Goal: Information Seeking & Learning: Learn about a topic

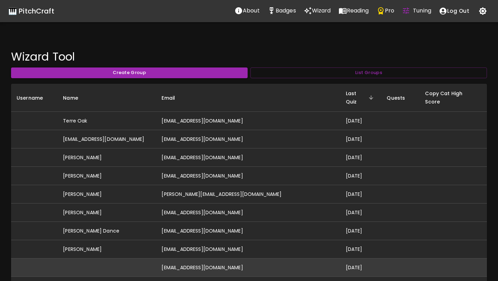
click at [245, 265] on td "8mb8c4r9nw@privaterelay.appleid.com" at bounding box center [248, 267] width 184 height 18
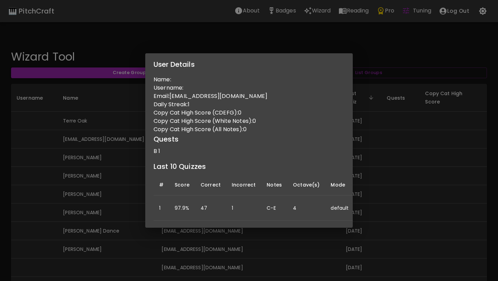
click at [182, 258] on div "User Details Name: Username: Email: 8mb8c4r9nw@privaterelay.appleid.com Daily S…" at bounding box center [249, 140] width 498 height 281
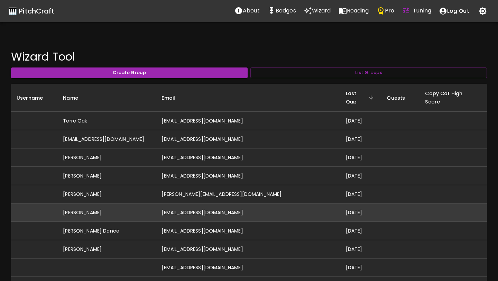
click at [226, 208] on td "arhanjhaveri@gmail.com" at bounding box center [248, 212] width 184 height 18
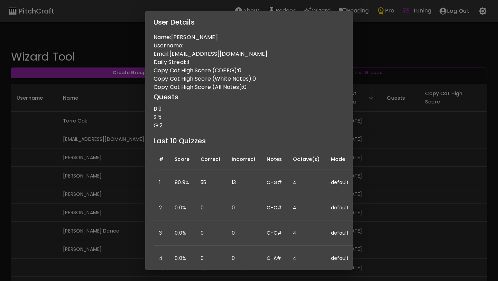
click at [102, 199] on div "User Details Name: Arhan Jhaveri Username: Email: arhanjhaveri@gmail.com Daily …" at bounding box center [249, 140] width 498 height 281
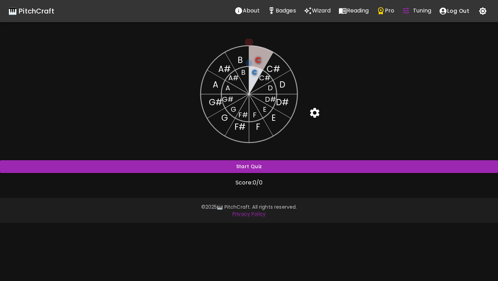
click at [481, 10] on icon "button" at bounding box center [483, 11] width 8 height 8
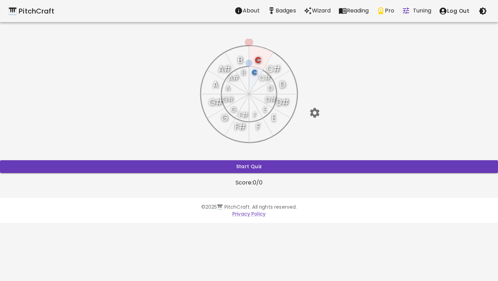
click at [481, 10] on icon "button" at bounding box center [483, 11] width 8 height 8
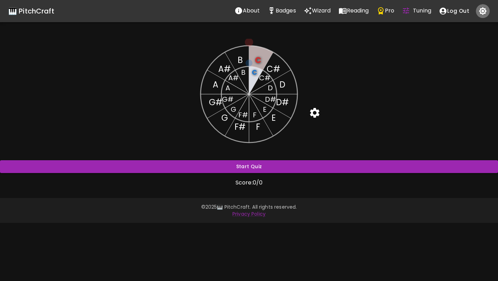
click at [482, 11] on icon "button" at bounding box center [483, 11] width 8 height 8
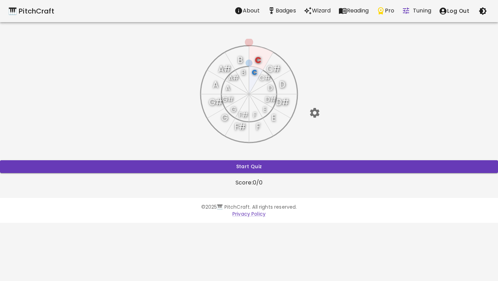
click at [482, 11] on icon "button" at bounding box center [483, 11] width 8 height 8
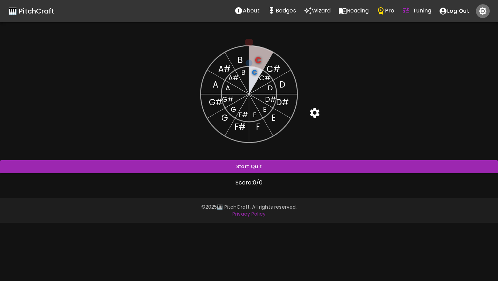
click at [485, 13] on icon "button" at bounding box center [483, 11] width 8 height 8
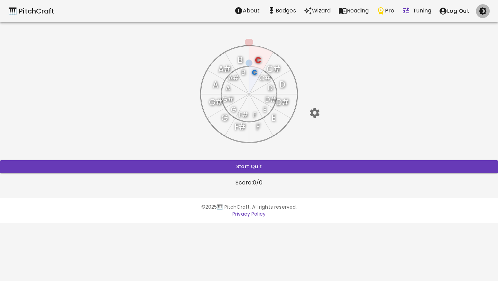
click at [485, 13] on icon "button" at bounding box center [483, 11] width 8 height 8
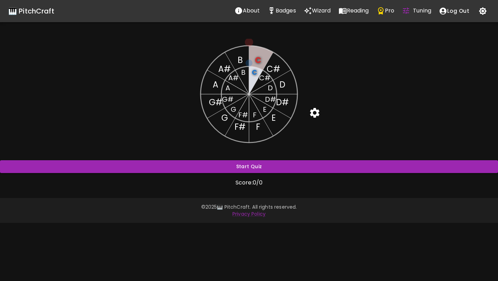
click at [480, 9] on icon "button" at bounding box center [483, 11] width 8 height 8
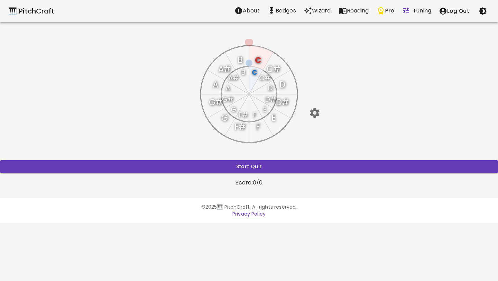
click at [225, 70] on text "A#" at bounding box center [224, 68] width 12 height 11
click at [233, 77] on text "A#" at bounding box center [233, 78] width 10 height 10
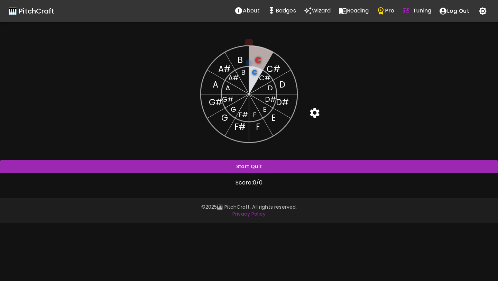
click at [483, 10] on icon "button" at bounding box center [483, 11] width 8 height 8
click at [264, 78] on text "C#" at bounding box center [264, 78] width 11 height 10
click at [482, 14] on icon "button" at bounding box center [483, 11] width 8 height 8
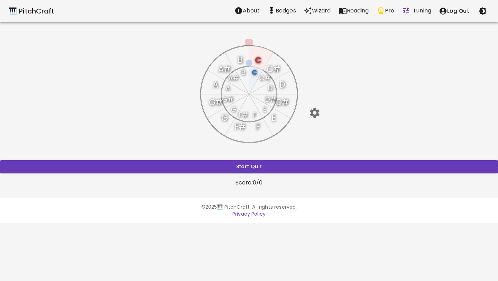
click at [482, 8] on icon "button" at bounding box center [483, 11] width 8 height 8
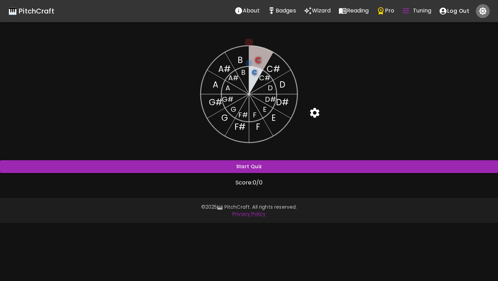
click at [482, 8] on icon "button" at bounding box center [483, 11] width 8 height 8
click at [482, 10] on icon "button" at bounding box center [483, 11] width 8 height 8
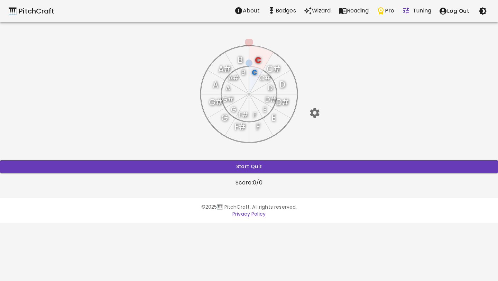
click at [226, 66] on text "A#" at bounding box center [224, 68] width 12 height 11
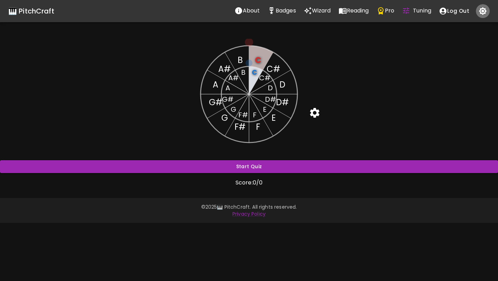
click at [483, 8] on icon "button" at bounding box center [483, 11] width 8 height 8
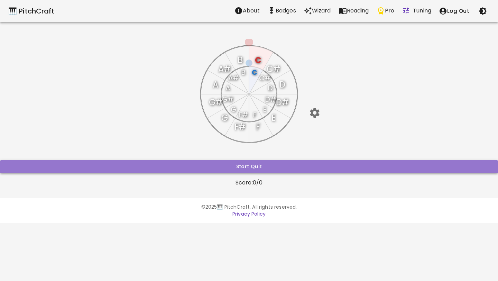
click at [283, 171] on button "Start Quiz" at bounding box center [249, 166] width 498 height 13
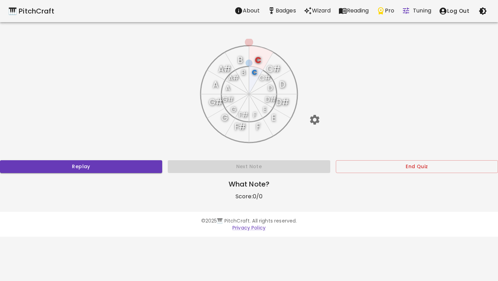
click at [271, 95] on text "D#" at bounding box center [270, 99] width 11 height 10
click at [280, 101] on text "D#" at bounding box center [282, 102] width 13 height 11
click at [272, 117] on text "E" at bounding box center [274, 117] width 4 height 11
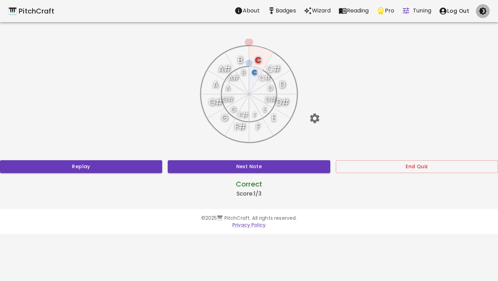
click at [487, 8] on icon "button" at bounding box center [483, 11] width 8 height 8
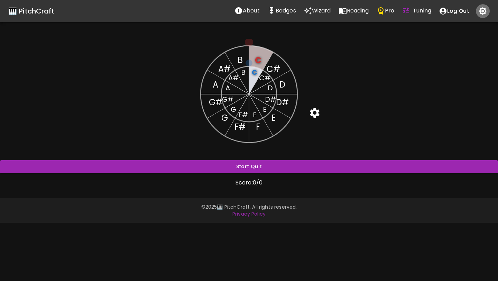
click at [480, 11] on icon "button" at bounding box center [483, 11] width 8 height 8
click at [483, 13] on icon "button" at bounding box center [483, 11] width 8 height 8
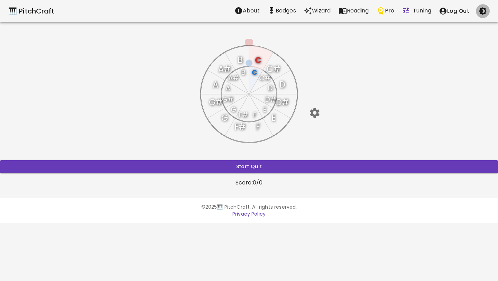
click at [481, 12] on icon "button" at bounding box center [483, 11] width 8 height 8
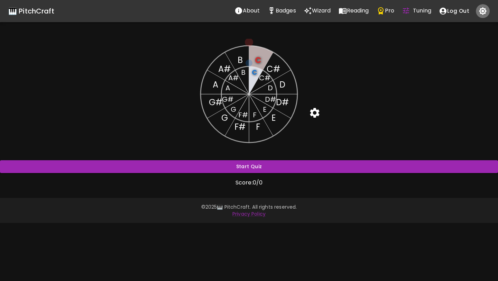
click at [481, 12] on icon "button" at bounding box center [483, 11] width 8 height 8
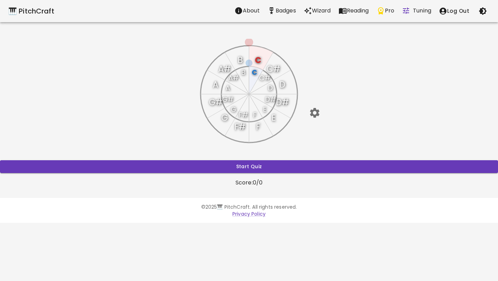
click at [481, 12] on icon "button" at bounding box center [483, 11] width 8 height 8
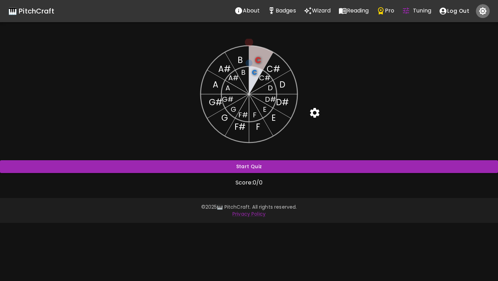
click at [481, 12] on icon "button" at bounding box center [483, 11] width 8 height 8
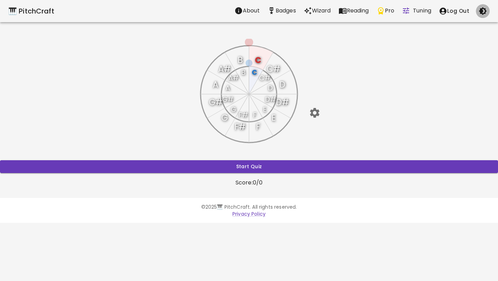
click at [481, 12] on icon "button" at bounding box center [483, 11] width 8 height 8
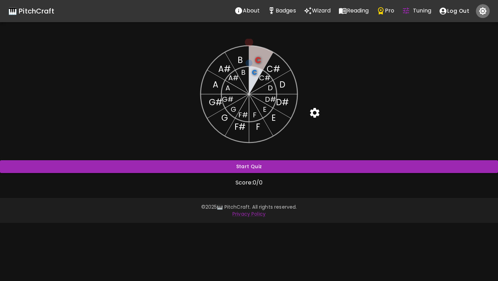
click at [481, 12] on icon "button" at bounding box center [483, 11] width 8 height 8
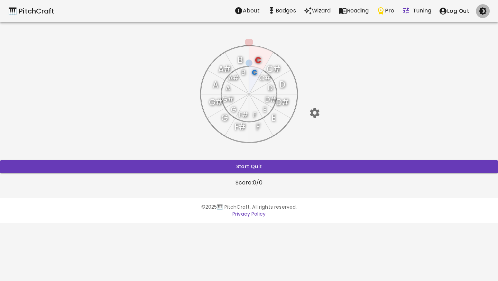
click at [481, 12] on icon "button" at bounding box center [483, 11] width 8 height 8
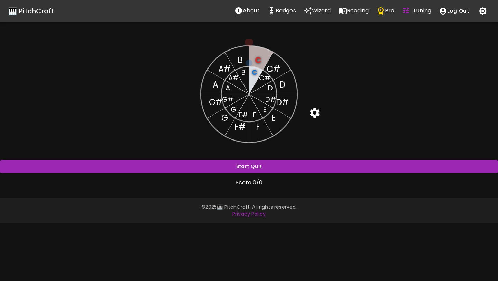
click at [272, 67] on text "C#" at bounding box center [273, 68] width 13 height 11
click at [282, 87] on text "D" at bounding box center [283, 84] width 6 height 11
click at [272, 100] on text "D#" at bounding box center [270, 99] width 11 height 10
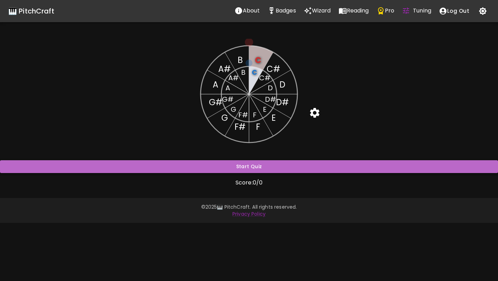
click at [273, 163] on button "Start Quiz" at bounding box center [249, 166] width 498 height 13
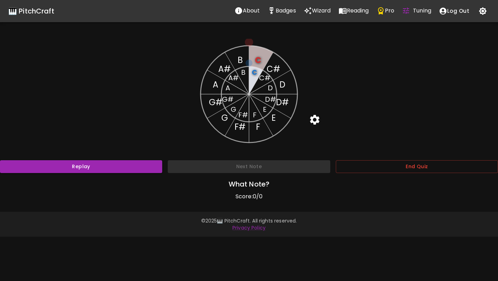
click at [271, 98] on text "D#" at bounding box center [270, 99] width 11 height 10
click at [283, 104] on text "D#" at bounding box center [282, 102] width 13 height 11
click at [254, 114] on text "F" at bounding box center [255, 115] width 4 height 10
click at [239, 112] on text "F#" at bounding box center [243, 115] width 10 height 10
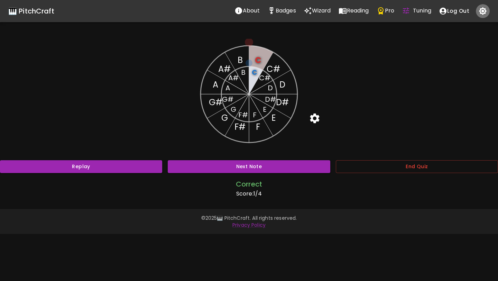
click at [485, 11] on icon "button" at bounding box center [483, 11] width 8 height 8
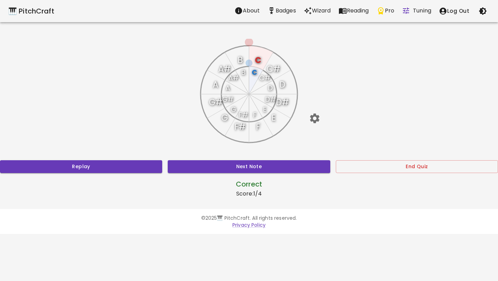
click at [485, 11] on icon "button" at bounding box center [483, 11] width 8 height 8
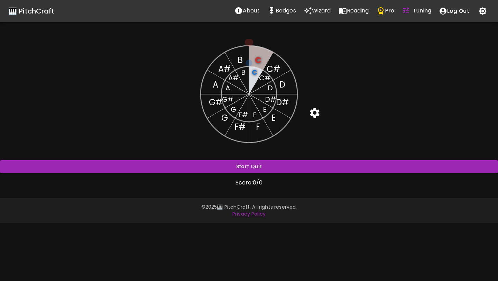
click at [273, 72] on text "C#" at bounding box center [273, 68] width 13 height 11
click at [482, 10] on icon "button" at bounding box center [483, 11] width 8 height 8
click at [482, 12] on icon "button" at bounding box center [483, 11] width 8 height 8
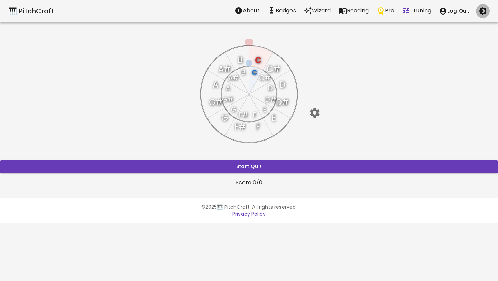
click at [482, 12] on icon "button" at bounding box center [483, 11] width 8 height 8
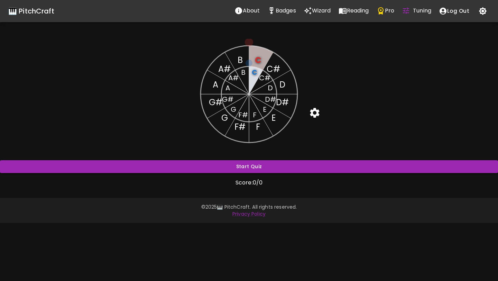
click at [484, 9] on icon "button" at bounding box center [483, 11] width 8 height 8
click at [485, 11] on icon "button" at bounding box center [483, 11] width 8 height 8
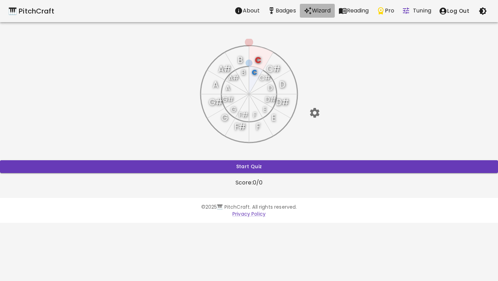
click at [319, 9] on p "Wizard" at bounding box center [321, 11] width 19 height 8
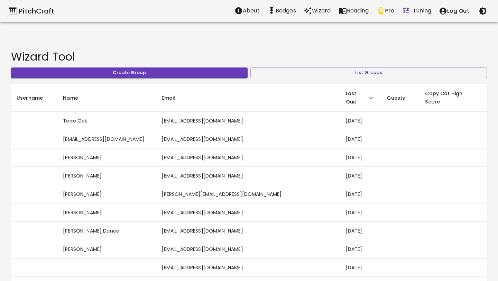
click at [42, 11] on div "🎹 PitchCraft" at bounding box center [31, 11] width 46 height 11
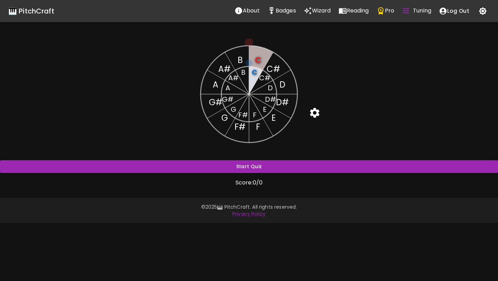
click at [485, 11] on icon "button" at bounding box center [483, 11] width 8 height 8
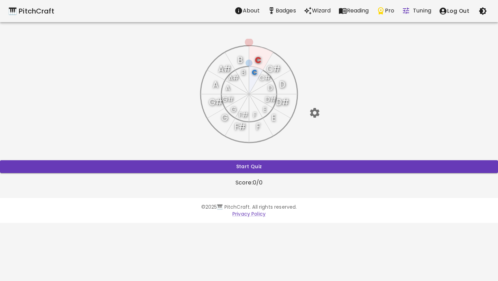
click at [485, 11] on icon "button" at bounding box center [483, 11] width 8 height 8
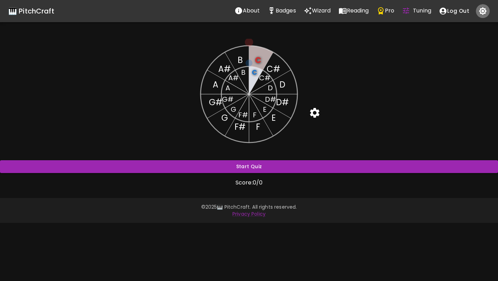
click at [482, 13] on icon "button" at bounding box center [483, 11] width 8 height 8
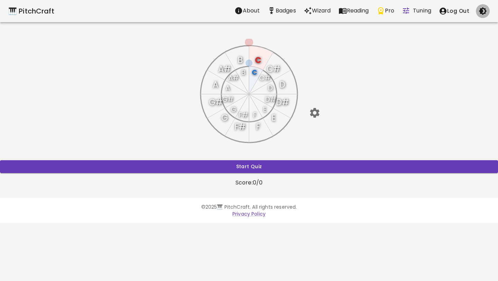
click at [485, 12] on icon "button" at bounding box center [483, 11] width 8 height 8
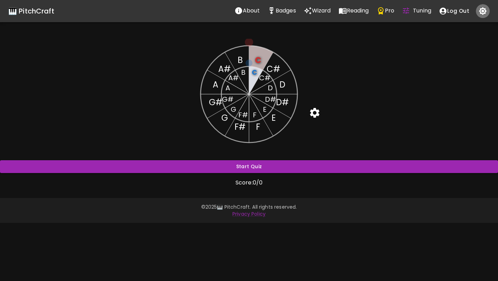
click at [485, 12] on icon "button" at bounding box center [483, 11] width 8 height 8
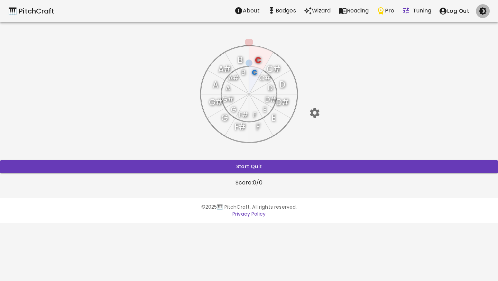
click at [485, 12] on icon "button" at bounding box center [483, 11] width 8 height 8
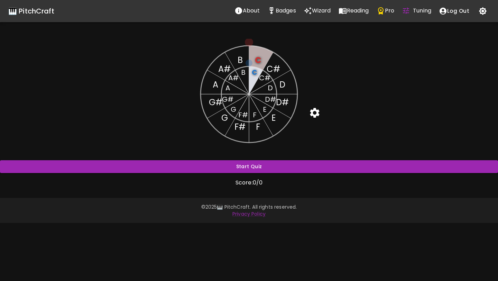
click at [485, 12] on icon "button" at bounding box center [483, 11] width 8 height 8
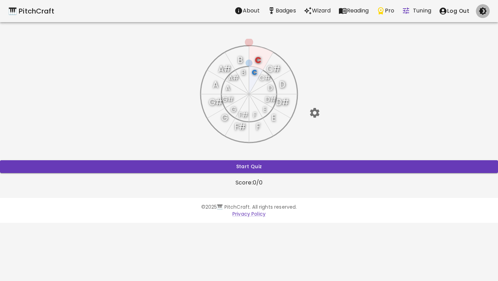
click at [485, 13] on icon "button" at bounding box center [483, 11] width 8 height 8
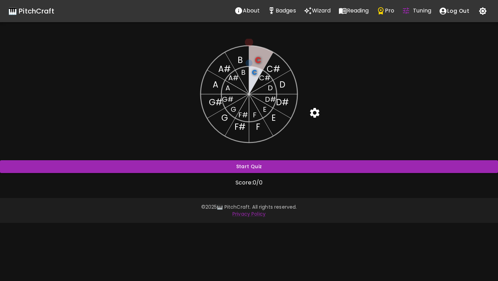
click at [485, 14] on icon "button" at bounding box center [483, 11] width 8 height 8
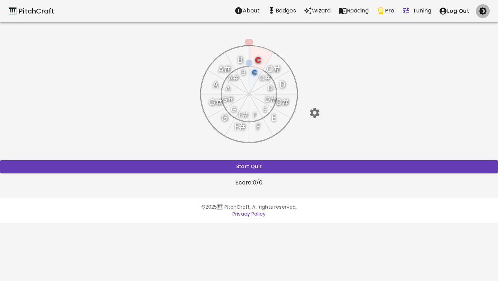
click at [485, 14] on icon "button" at bounding box center [483, 11] width 8 height 8
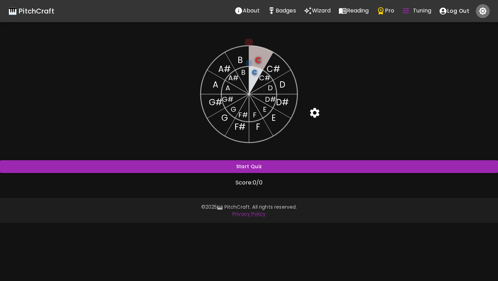
click at [485, 14] on icon "button" at bounding box center [483, 11] width 8 height 8
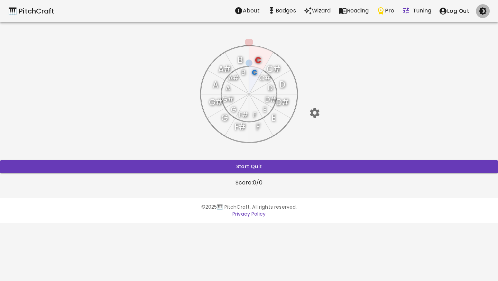
click at [485, 14] on icon "button" at bounding box center [483, 11] width 8 height 8
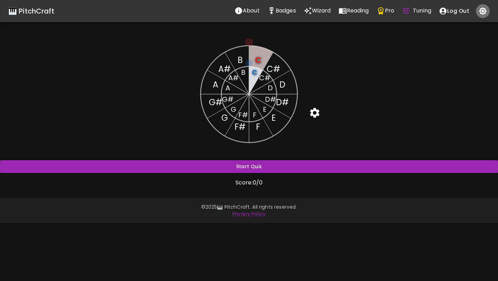
click at [485, 14] on icon "button" at bounding box center [483, 11] width 8 height 8
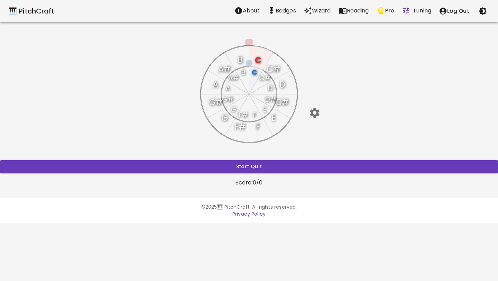
click at [485, 14] on icon "button" at bounding box center [483, 11] width 8 height 8
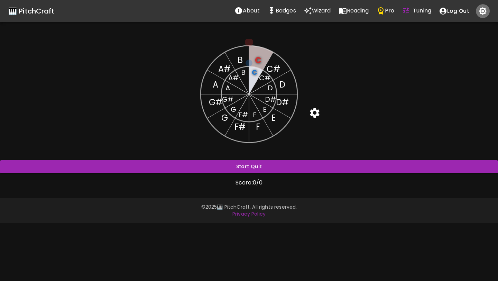
click at [485, 14] on icon "button" at bounding box center [483, 11] width 8 height 8
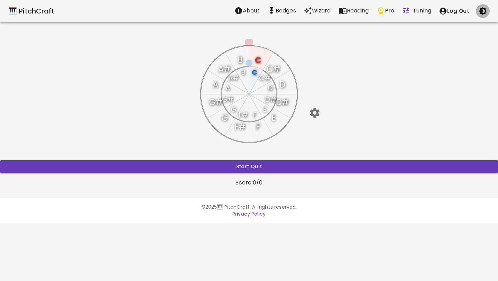
click at [485, 14] on icon "button" at bounding box center [483, 11] width 8 height 8
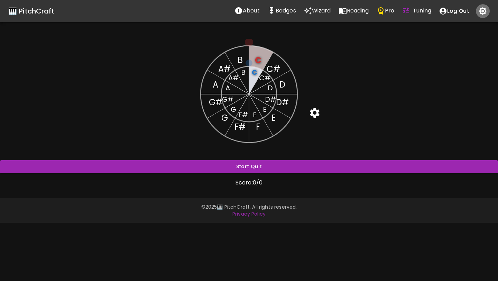
click at [485, 14] on icon "button" at bounding box center [483, 11] width 8 height 8
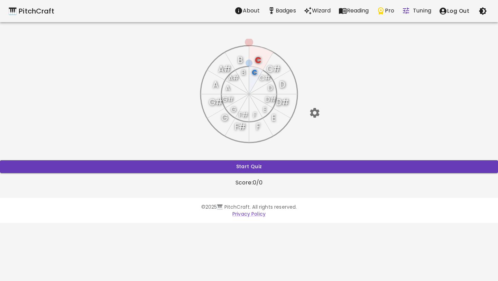
click at [485, 14] on icon "button" at bounding box center [483, 11] width 8 height 8
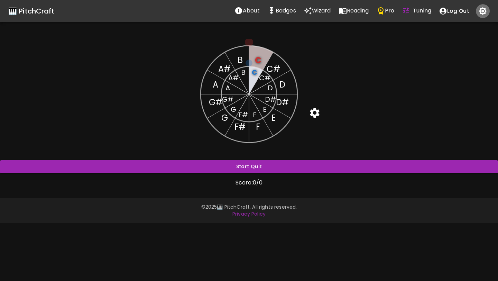
click at [485, 14] on icon "button" at bounding box center [483, 11] width 8 height 8
click at [484, 11] on icon "button" at bounding box center [483, 11] width 8 height 8
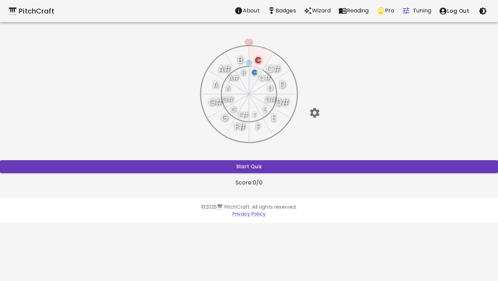
click at [484, 11] on icon "button" at bounding box center [483, 11] width 8 height 8
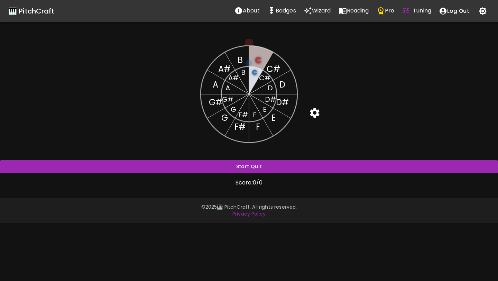
click at [484, 11] on icon "button" at bounding box center [483, 11] width 8 height 8
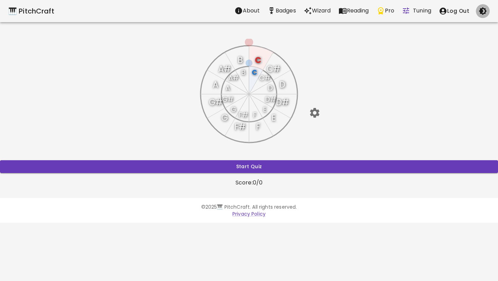
click at [484, 11] on icon "button" at bounding box center [483, 11] width 8 height 8
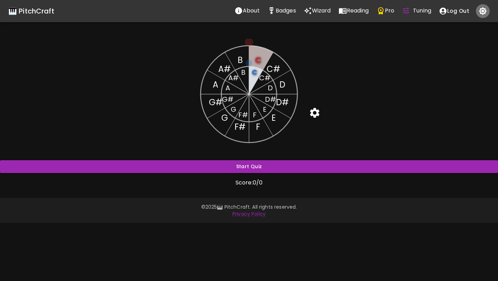
click at [484, 11] on icon "button" at bounding box center [483, 11] width 8 height 8
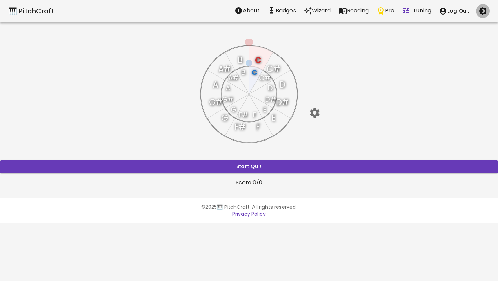
click at [482, 15] on icon "button" at bounding box center [483, 11] width 8 height 8
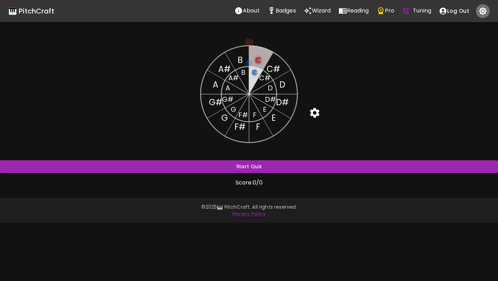
click at [483, 12] on icon "button" at bounding box center [483, 11] width 8 height 8
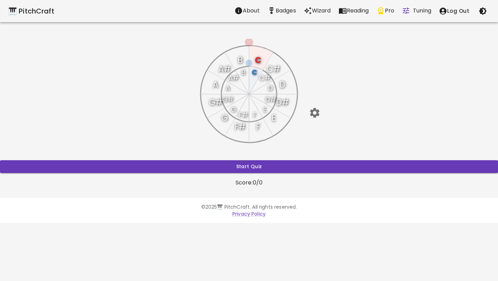
click at [483, 12] on icon "button" at bounding box center [483, 11] width 8 height 8
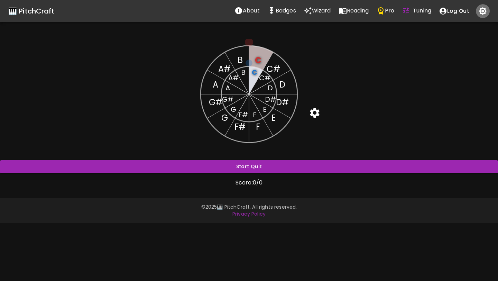
click at [483, 12] on icon "button" at bounding box center [483, 11] width 8 height 8
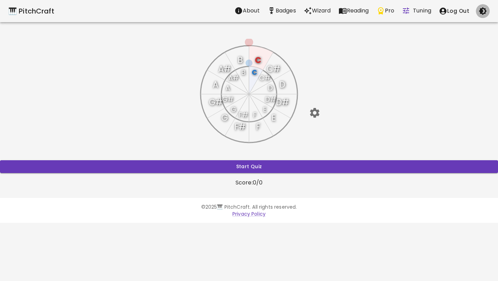
click at [483, 12] on icon "button" at bounding box center [483, 11] width 8 height 8
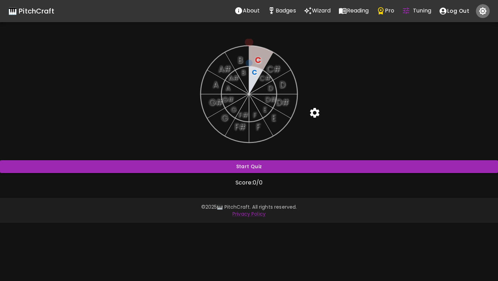
click at [482, 11] on icon "button" at bounding box center [483, 11] width 8 height 8
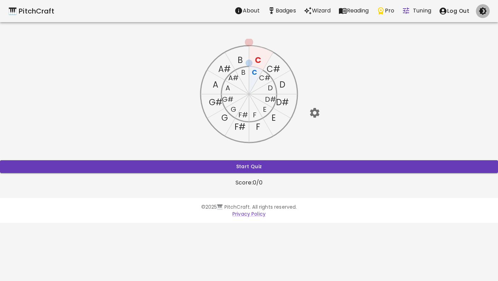
click at [482, 12] on icon "button" at bounding box center [483, 11] width 8 height 8
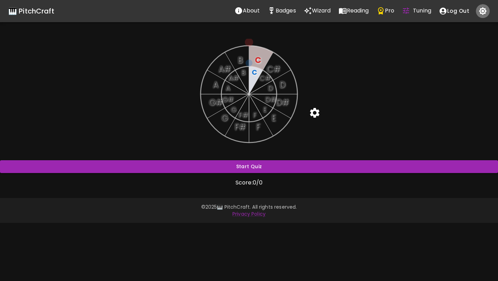
click at [480, 15] on icon "button" at bounding box center [483, 11] width 8 height 8
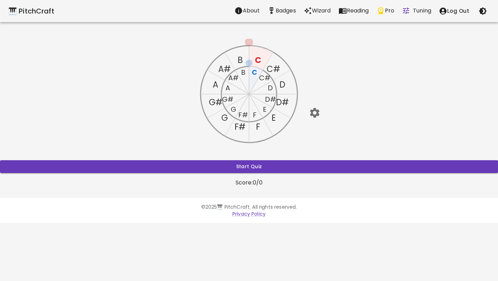
click at [269, 87] on text "D" at bounding box center [270, 88] width 5 height 10
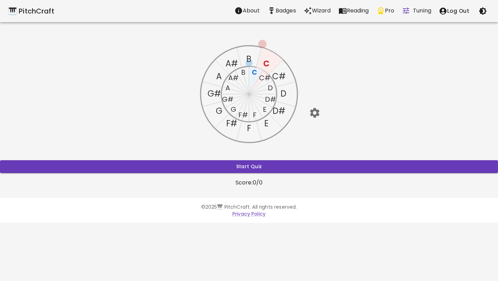
click at [255, 71] on text "C" at bounding box center [255, 72] width 6 height 10
click at [246, 57] on icon "C C# D D# E F F# G G# A A# B C C# D D# E F F# G G# A A# B" at bounding box center [249, 94] width 111 height 111
click at [247, 58] on text "B" at bounding box center [248, 58] width 5 height 11
click at [243, 71] on text "B" at bounding box center [243, 72] width 4 height 10
click at [228, 60] on text "A#" at bounding box center [232, 63] width 12 height 11
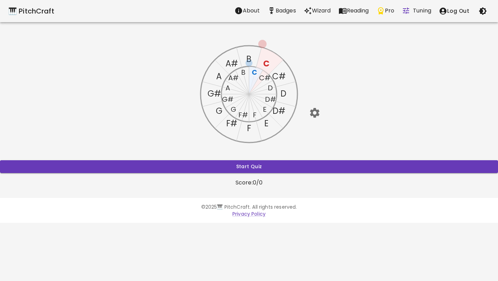
click at [234, 77] on text "A#" at bounding box center [233, 78] width 10 height 10
click at [233, 59] on text "A#" at bounding box center [232, 63] width 12 height 11
click at [234, 79] on text "A#" at bounding box center [233, 78] width 10 height 10
click at [234, 66] on text "A#" at bounding box center [232, 63] width 12 height 11
click at [234, 75] on text "A#" at bounding box center [233, 78] width 10 height 10
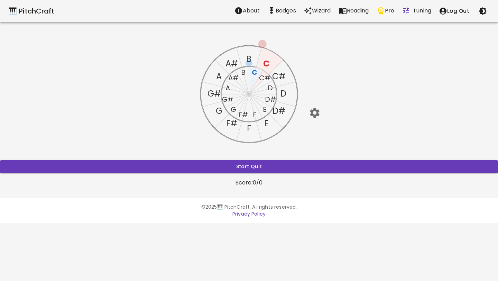
click at [247, 60] on text "B" at bounding box center [248, 58] width 5 height 11
click at [256, 70] on text "C" at bounding box center [255, 72] width 6 height 10
click at [254, 72] on text "C" at bounding box center [255, 72] width 6 height 10
click at [249, 54] on text "C" at bounding box center [249, 58] width 6 height 11
click at [244, 74] on text "B" at bounding box center [243, 72] width 4 height 10
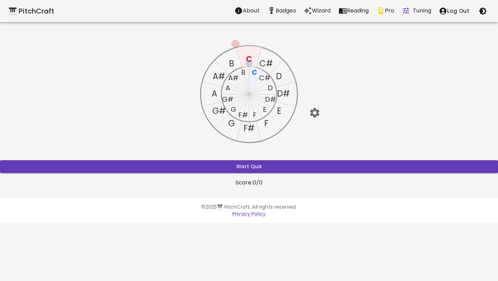
click at [234, 64] on text "B" at bounding box center [231, 63] width 5 height 11
click at [220, 76] on text "A#" at bounding box center [219, 76] width 12 height 11
click at [266, 79] on text "C#" at bounding box center [264, 78] width 11 height 10
click at [270, 86] on text "D" at bounding box center [270, 88] width 5 height 10
click at [278, 77] on text "D" at bounding box center [279, 76] width 6 height 11
